Goal: Communication & Community: Answer question/provide support

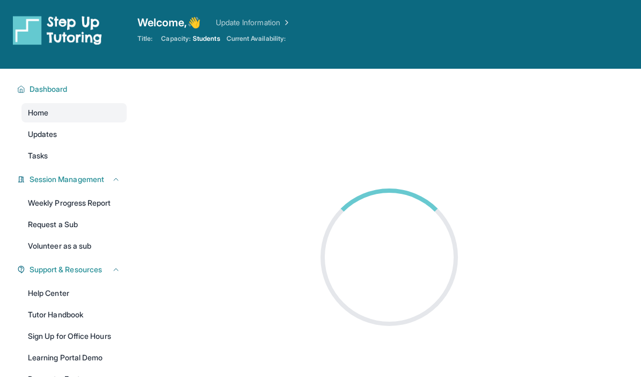
scroll to position [61, 0]
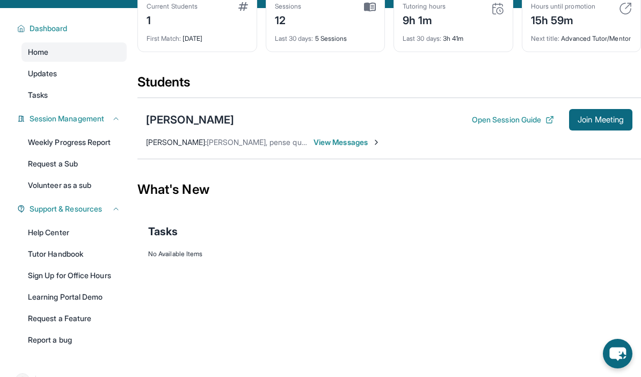
click at [342, 146] on span "View Messages" at bounding box center [347, 142] width 67 height 11
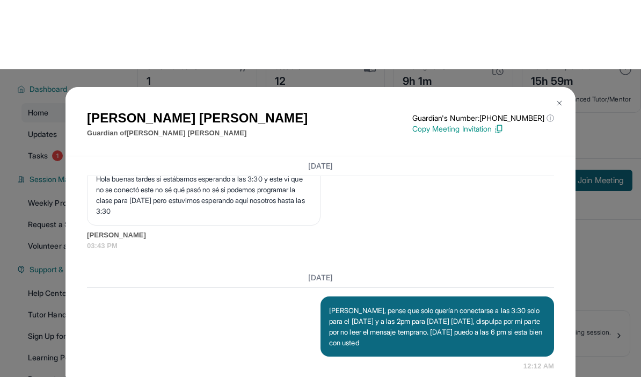
scroll to position [15152, 0]
click at [245, 295] on div "July 9, 2025 <p>**Nuevo Chat de Tutoría de Step Up**: ¡Hola Reyna! Este es el i…" at bounding box center [321, 203] width 510 height 233
click at [350, 219] on div "Today" at bounding box center [320, 209] width 467 height 20
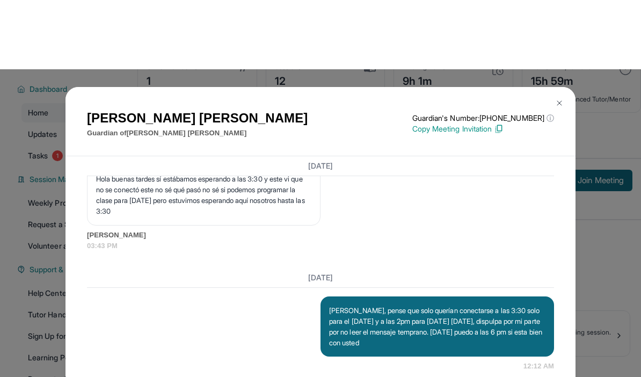
scroll to position [0, 0]
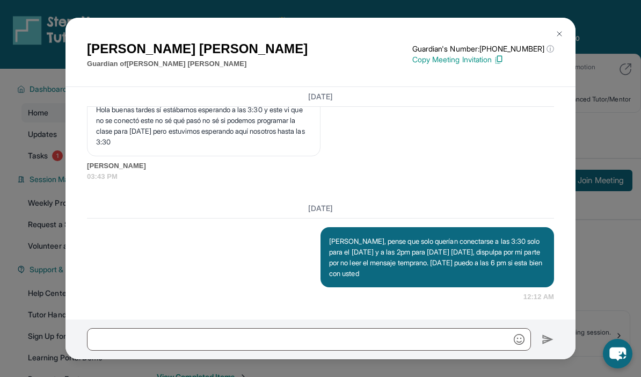
click at [563, 35] on img at bounding box center [559, 34] width 9 height 9
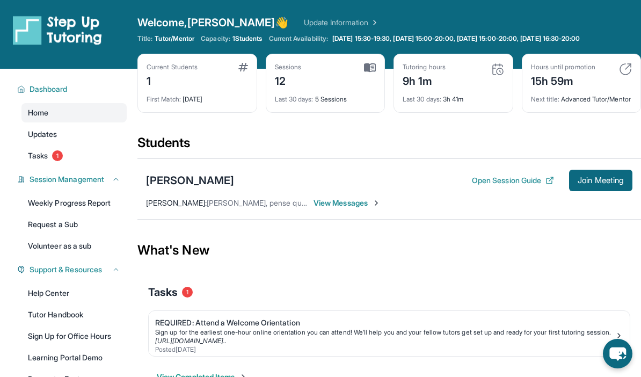
click at [329, 208] on span "View Messages" at bounding box center [347, 203] width 67 height 11
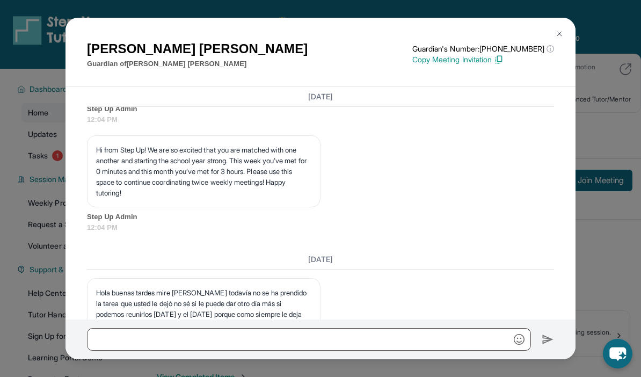
scroll to position [15152, 0]
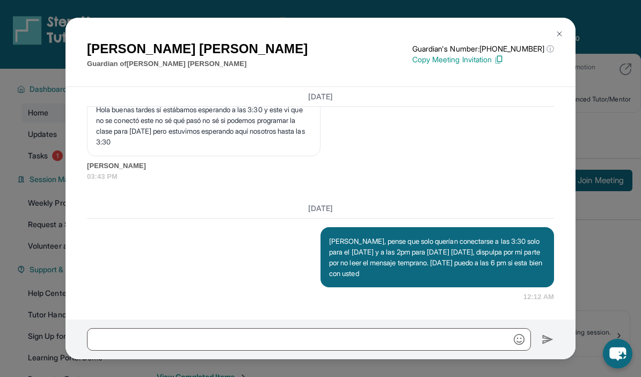
click at [603, 105] on div "Reyna Aguilar Guardian of Darwin Aguirre Aguilar Guardian's Number: +1877959948…" at bounding box center [320, 188] width 641 height 377
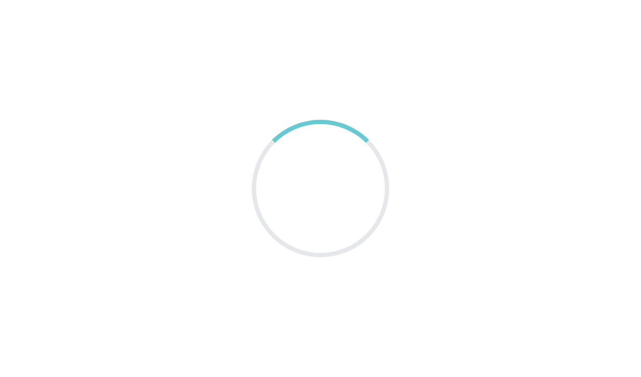
scroll to position [43, 0]
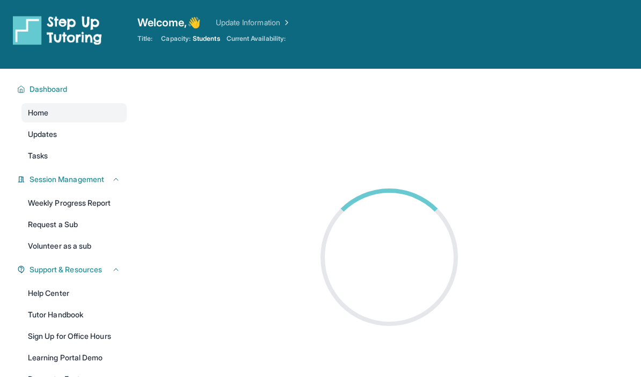
scroll to position [43, 0]
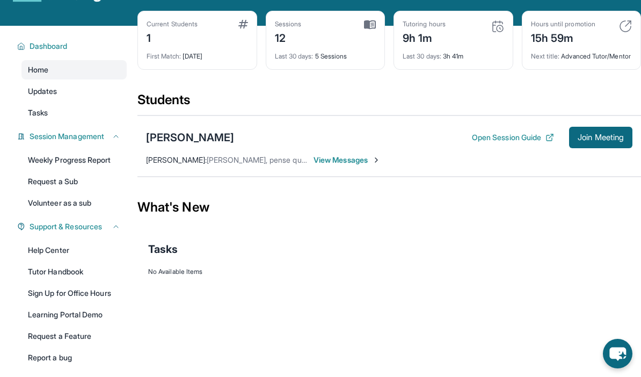
click at [383, 162] on div "[PERSON_NAME] Open Session Guide Join Meeting [PERSON_NAME] : [PERSON_NAME], pe…" at bounding box center [389, 145] width 504 height 61
click at [350, 165] on span "View Messages" at bounding box center [347, 160] width 67 height 11
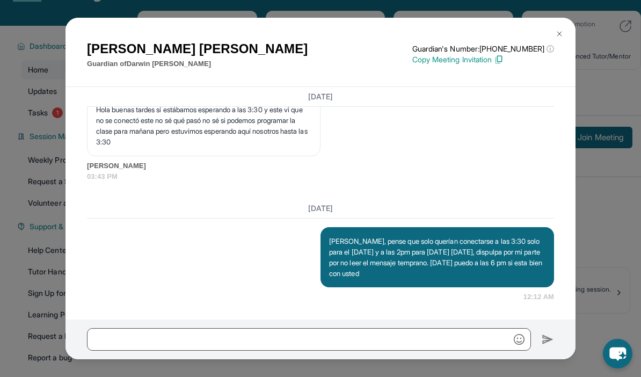
scroll to position [0, 0]
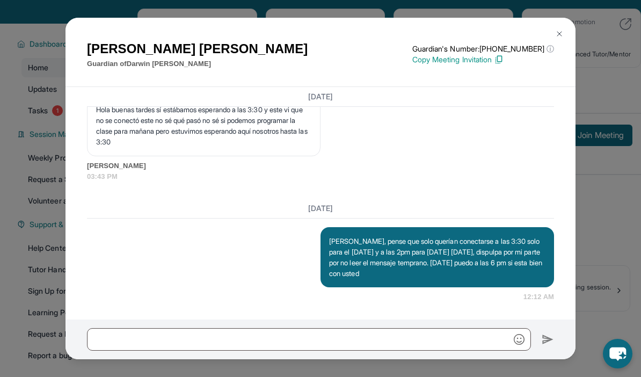
click at [561, 38] on img at bounding box center [559, 34] width 9 height 9
